Goal: Connect with others: Connect with others

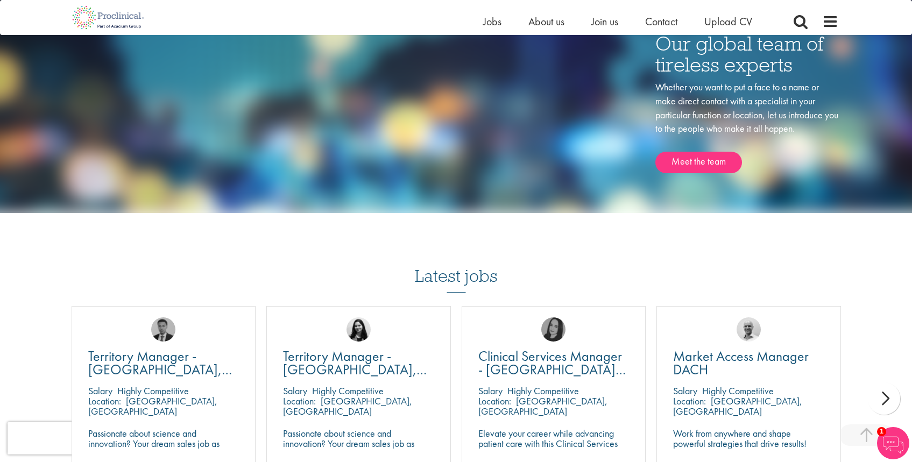
scroll to position [1686, 0]
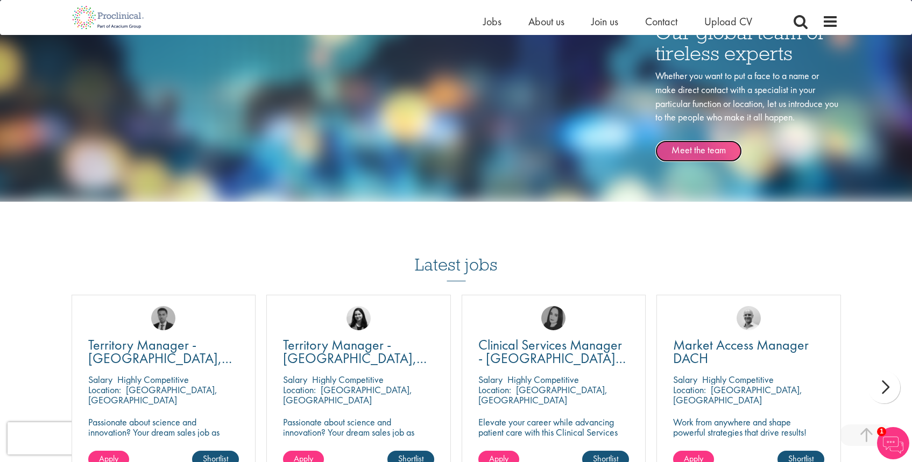
click at [693, 148] on link "Meet the team" at bounding box center [698, 151] width 87 height 22
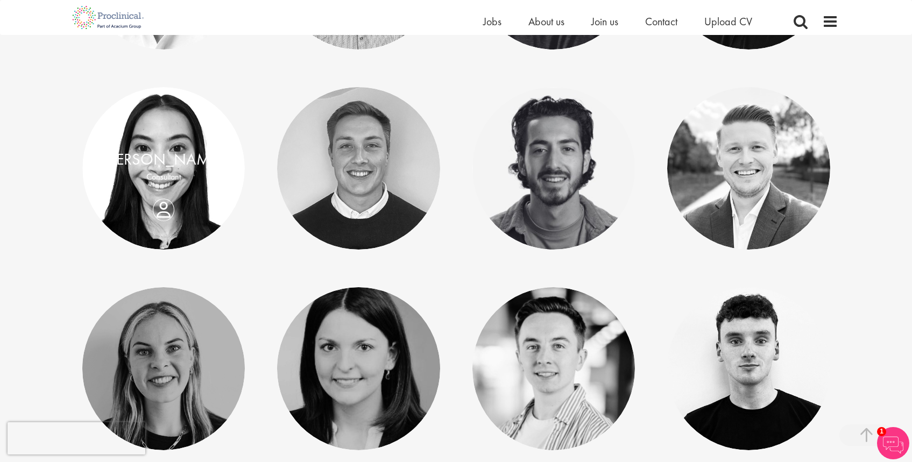
scroll to position [1117, 0]
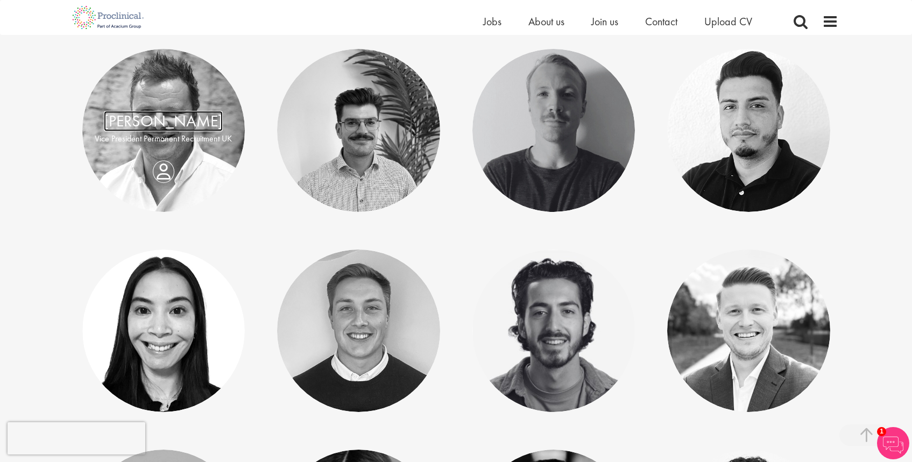
click at [164, 122] on link "[PERSON_NAME]" at bounding box center [163, 121] width 119 height 20
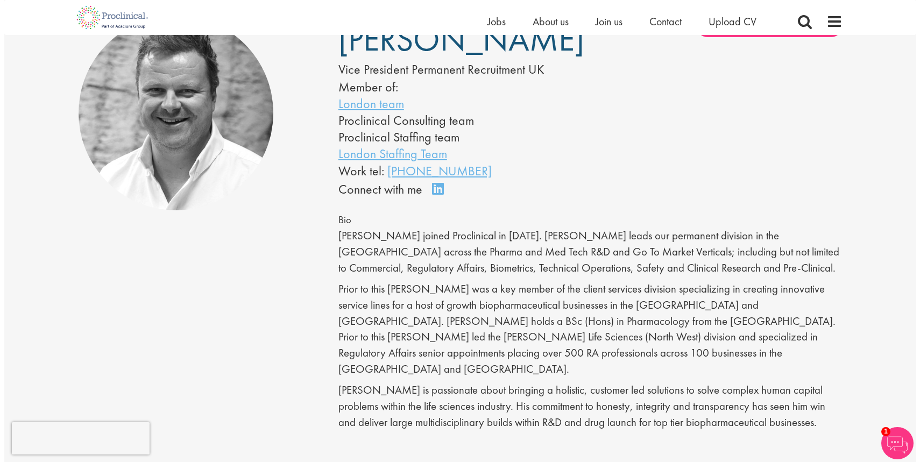
scroll to position [7, 0]
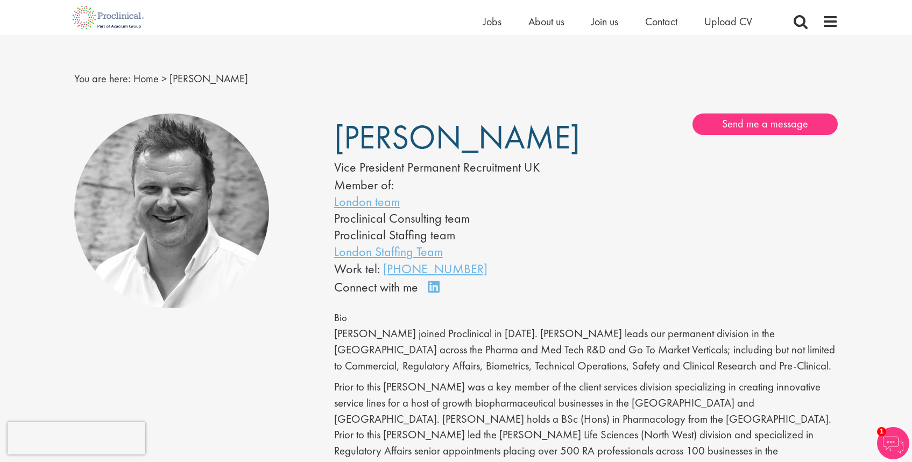
drag, startPoint x: 342, startPoint y: 140, endPoint x: 499, endPoint y: 137, distance: 156.6
click at [499, 137] on span "[PERSON_NAME]" at bounding box center [457, 137] width 246 height 43
click at [761, 123] on link "Send me a message" at bounding box center [764, 124] width 145 height 22
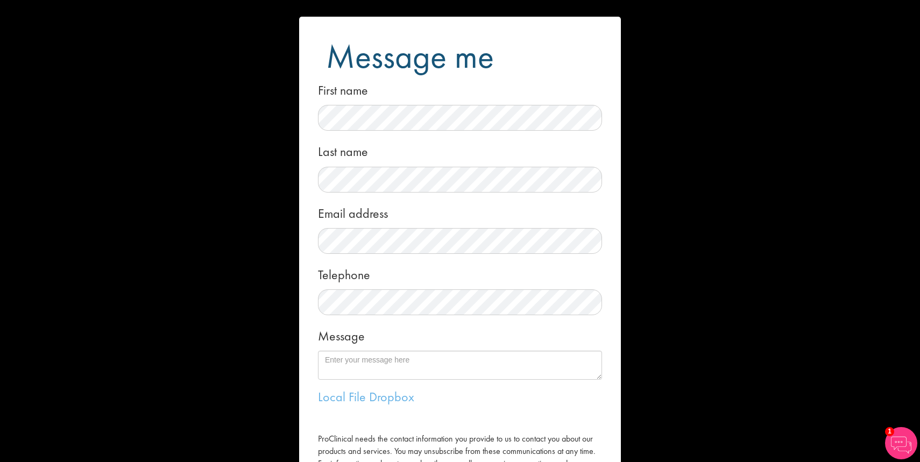
click at [165, 96] on div "Message me First name Last name Email address Telephone Message Local File Drop…" at bounding box center [460, 231] width 920 height 462
click at [723, 171] on div "Message me First name Last name Email address Telephone Message Local File Drop…" at bounding box center [460, 231] width 920 height 462
click at [191, 98] on div "Message me First name Last name Email address Telephone Message Local File Drop…" at bounding box center [460, 231] width 920 height 462
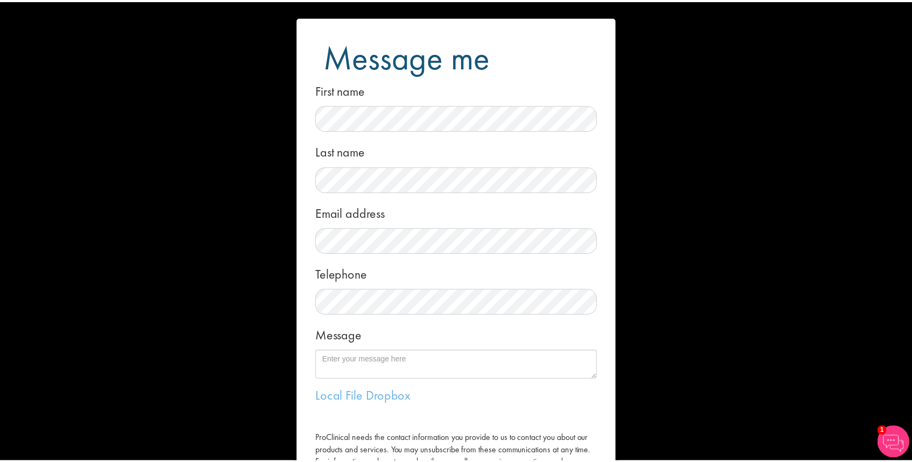
scroll to position [93, 0]
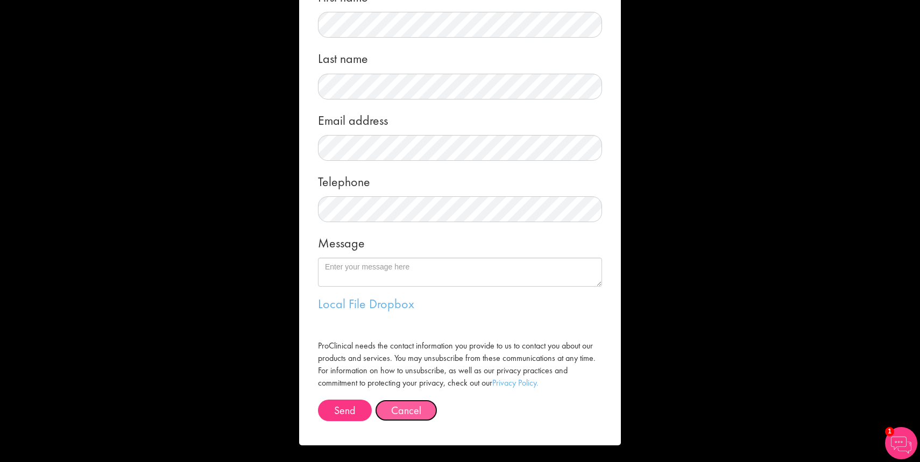
click at [387, 408] on button "Cancel" at bounding box center [406, 411] width 62 height 22
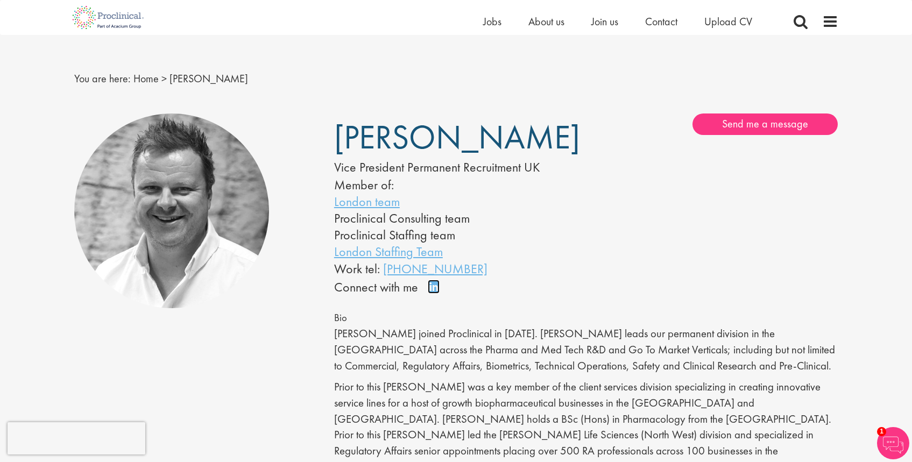
click at [431, 292] on link "Connect on LinkedIn" at bounding box center [437, 292] width 19 height 0
